Goal: Task Accomplishment & Management: Manage account settings

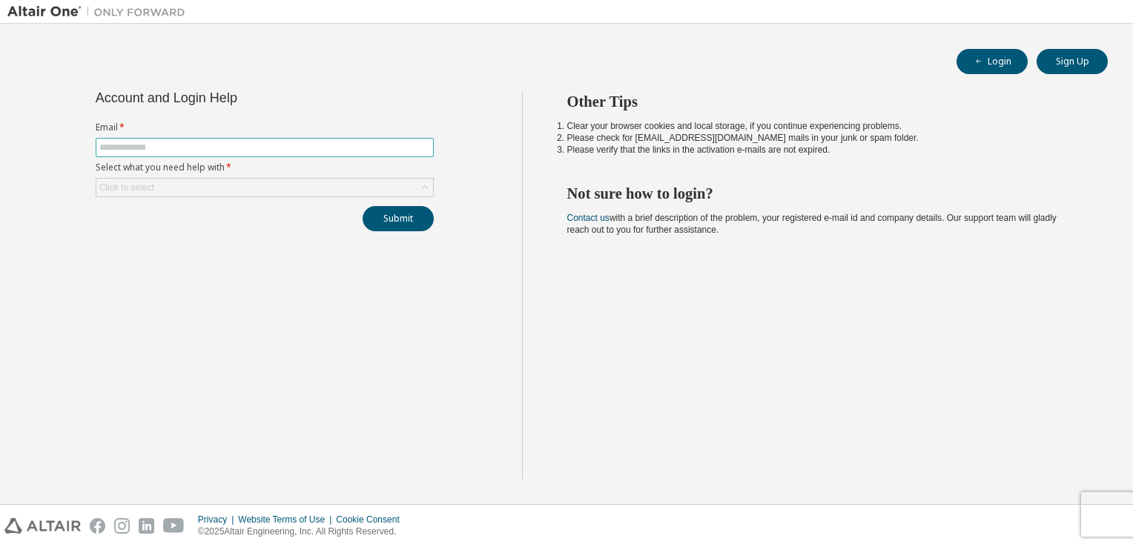
click at [229, 150] on input "text" at bounding box center [264, 148] width 331 height 12
type input "**********"
click at [233, 188] on div "Click to select" at bounding box center [264, 188] width 337 height 18
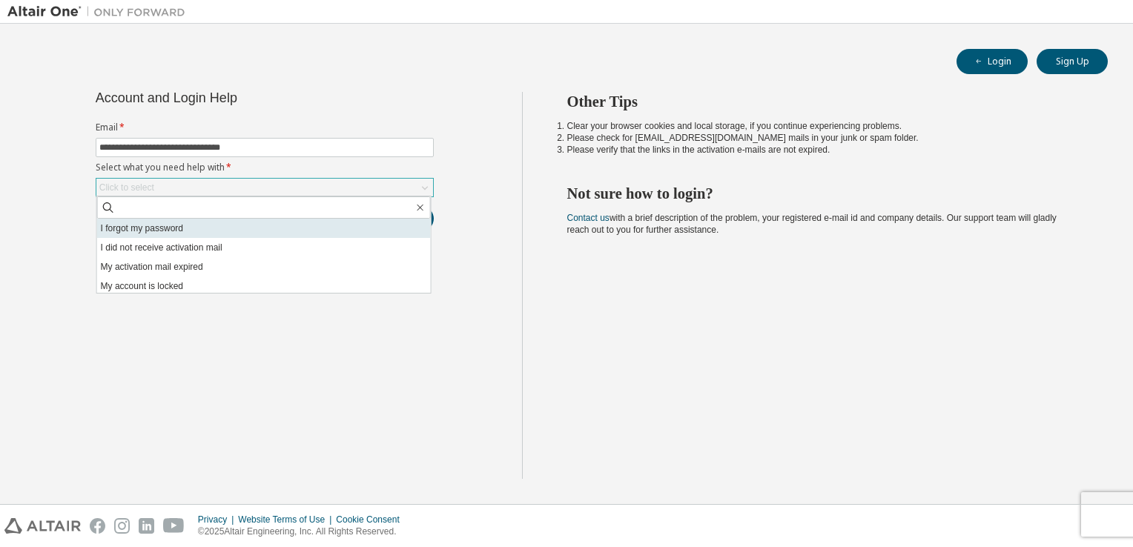
click at [247, 225] on li "I forgot my password" at bounding box center [264, 228] width 334 height 19
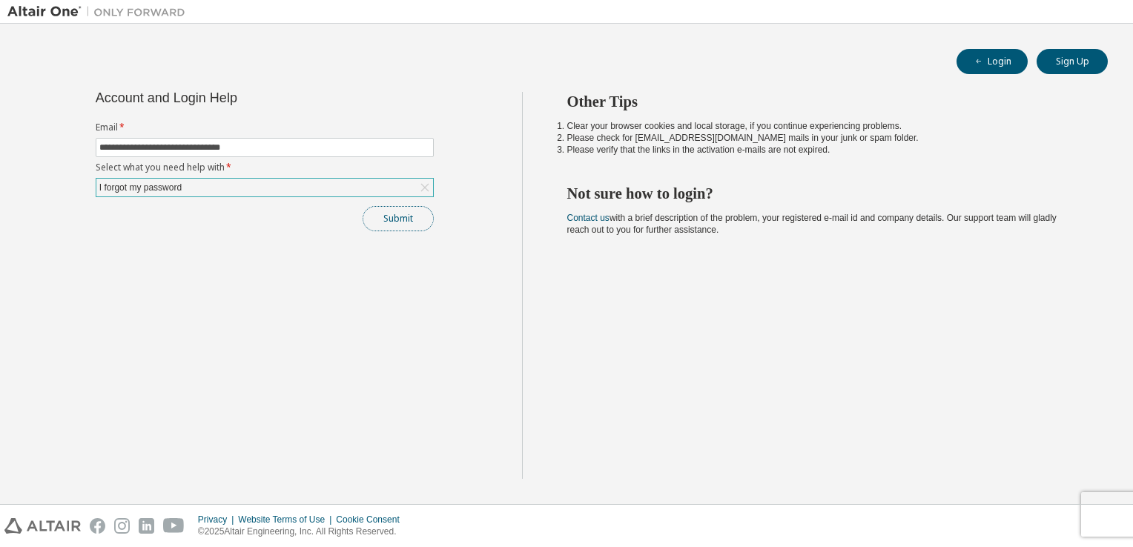
click at [385, 213] on button "Submit" at bounding box center [398, 218] width 71 height 25
drag, startPoint x: 428, startPoint y: 279, endPoint x: 388, endPoint y: 250, distance: 49.2
click at [388, 250] on div "**********" at bounding box center [264, 285] width 514 height 387
click at [400, 224] on button "Submit" at bounding box center [398, 218] width 71 height 25
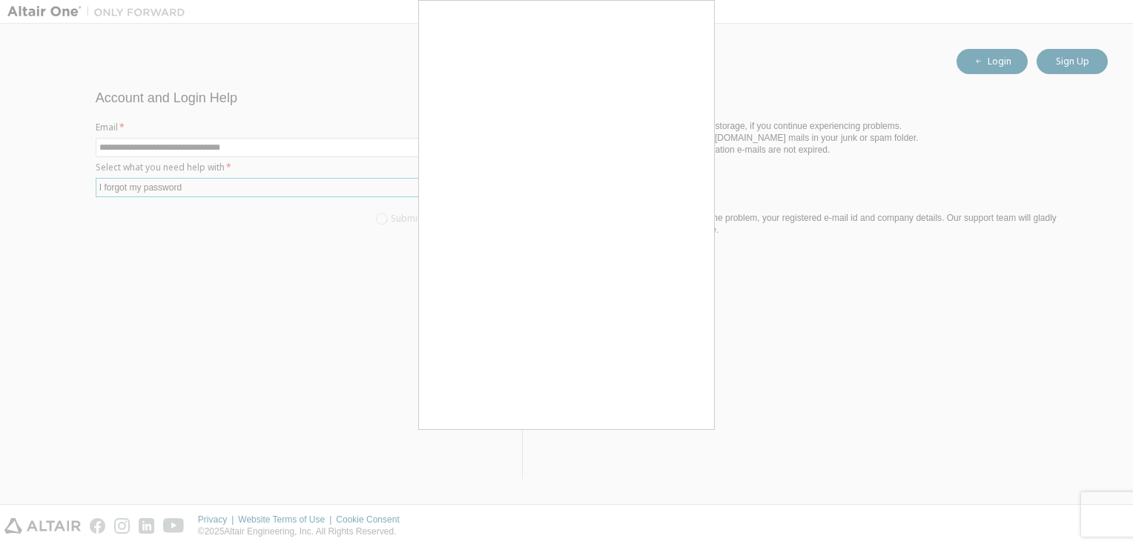
click at [815, 428] on div at bounding box center [566, 273] width 1133 height 547
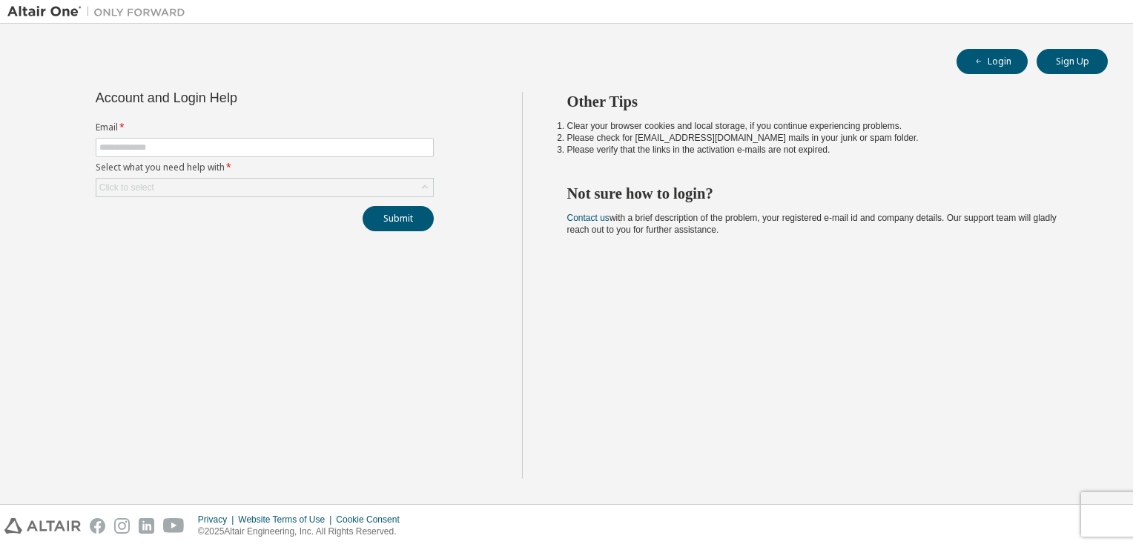
click at [466, 314] on div "Account and Login Help Email * Select what you need help with * Click to select…" at bounding box center [264, 285] width 514 height 387
drag, startPoint x: 0, startPoint y: 0, endPoint x: 148, endPoint y: 136, distance: 201.5
click at [148, 136] on form "Email * Select what you need help with * Click to select" at bounding box center [265, 160] width 338 height 76
click at [155, 147] on input "text" at bounding box center [264, 148] width 331 height 12
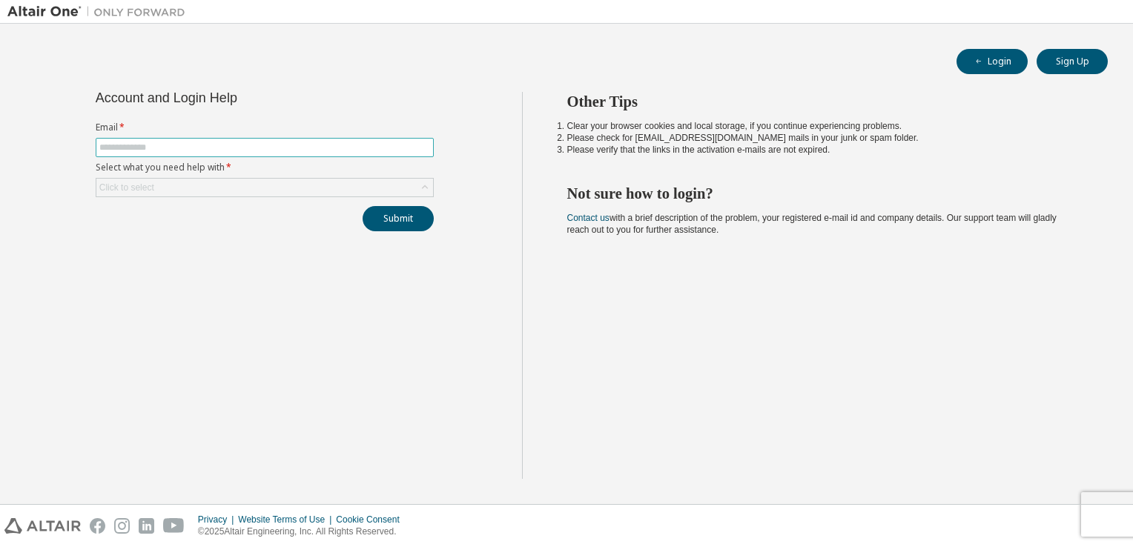
type input "**********"
click at [186, 189] on div "Click to select" at bounding box center [264, 188] width 337 height 18
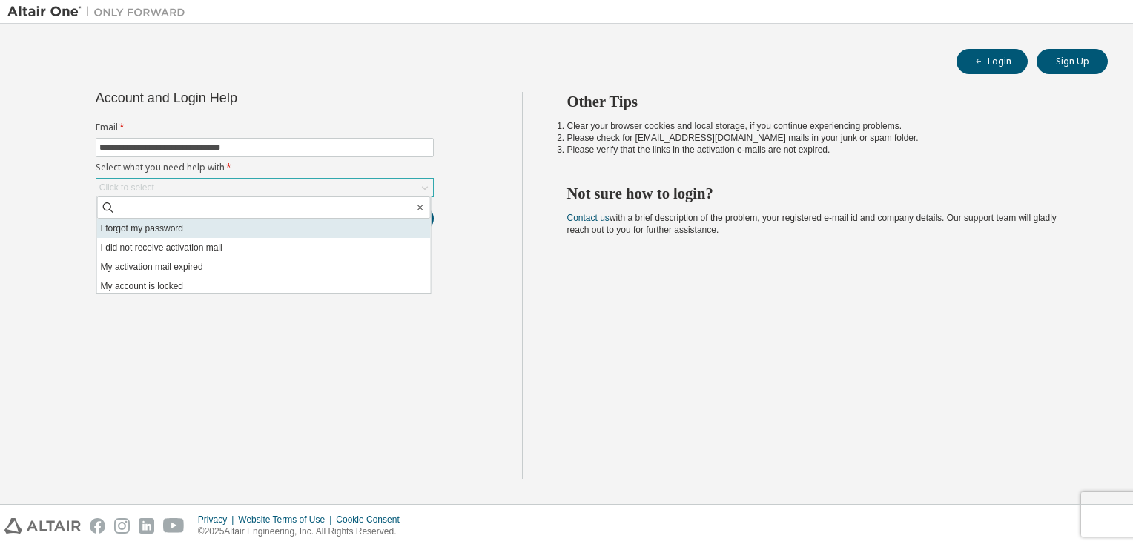
click at [194, 224] on li "I forgot my password" at bounding box center [264, 228] width 334 height 19
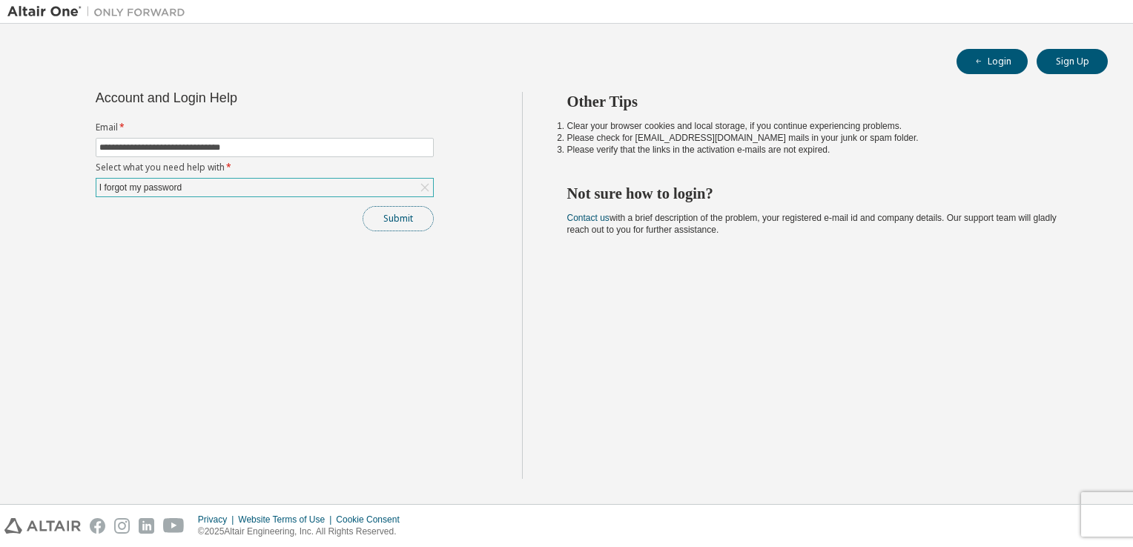
click at [388, 222] on button "Submit" at bounding box center [398, 218] width 71 height 25
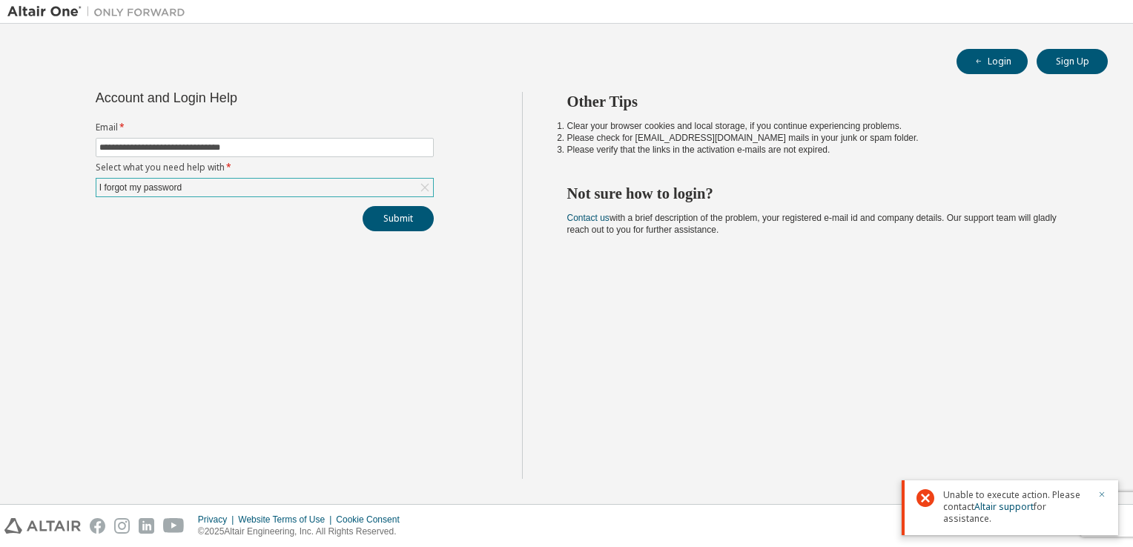
click at [1103, 492] on icon "button" at bounding box center [1101, 494] width 9 height 9
click at [421, 191] on icon at bounding box center [424, 187] width 15 height 15
